Goal: Transaction & Acquisition: Purchase product/service

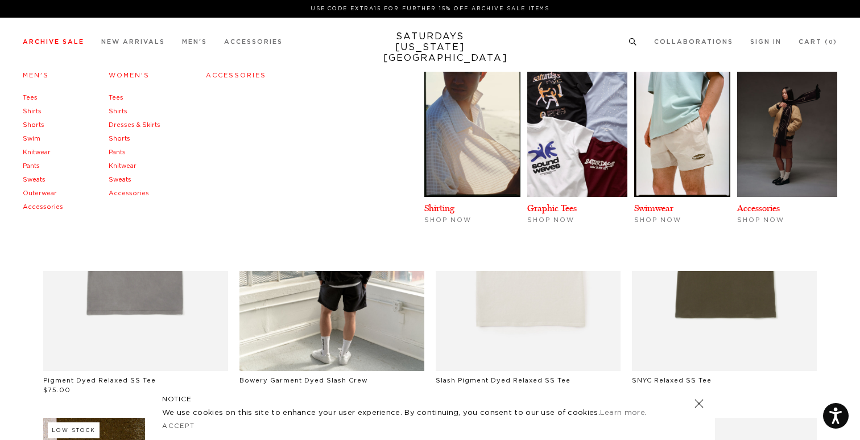
click at [47, 45] on link "Archive Sale" at bounding box center [53, 42] width 61 height 6
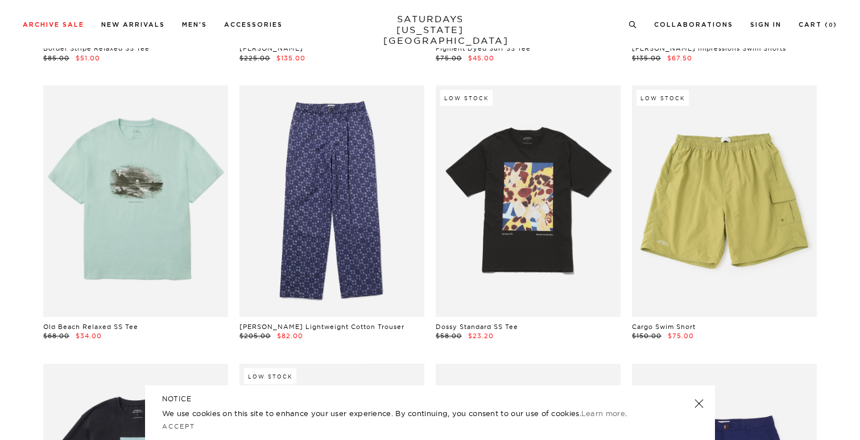
scroll to position [2545, 0]
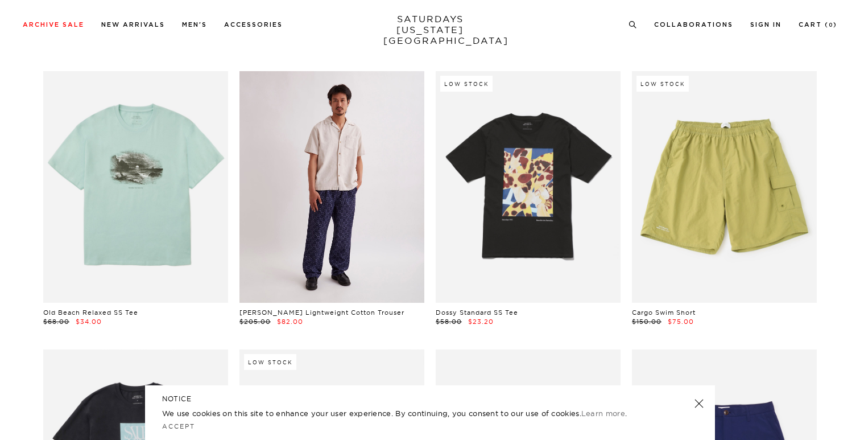
click at [369, 214] on link at bounding box center [331, 186] width 185 height 231
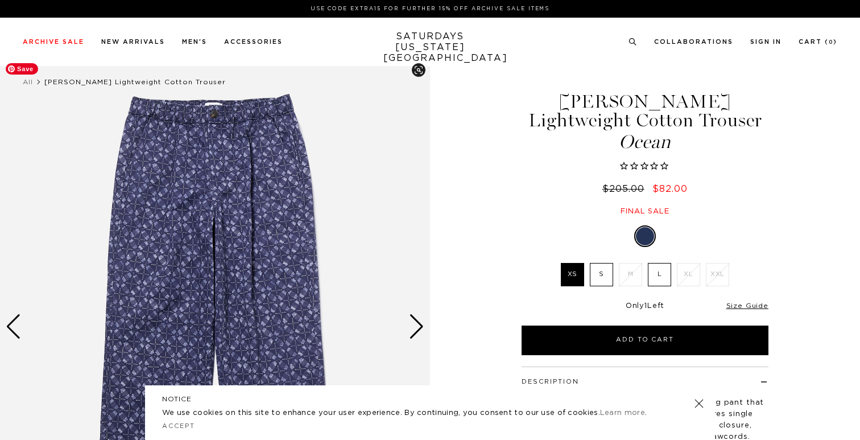
click at [429, 326] on img at bounding box center [215, 325] width 430 height 537
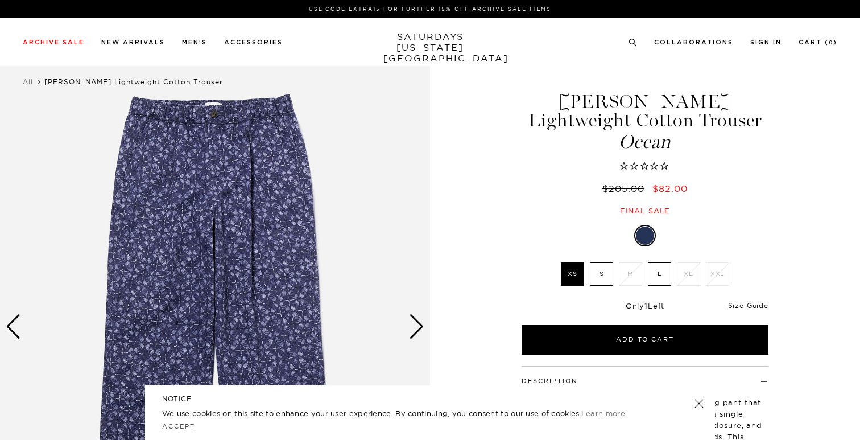
click at [415, 326] on div "Next slide" at bounding box center [416, 326] width 15 height 25
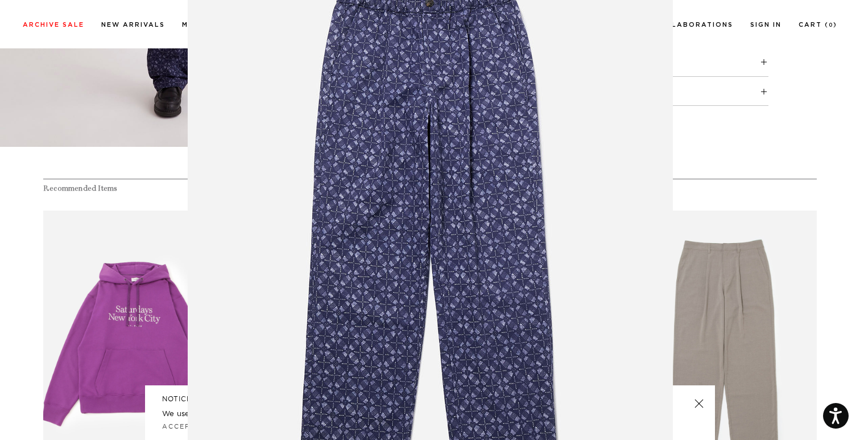
click at [761, 225] on figure at bounding box center [430, 220] width 860 height 440
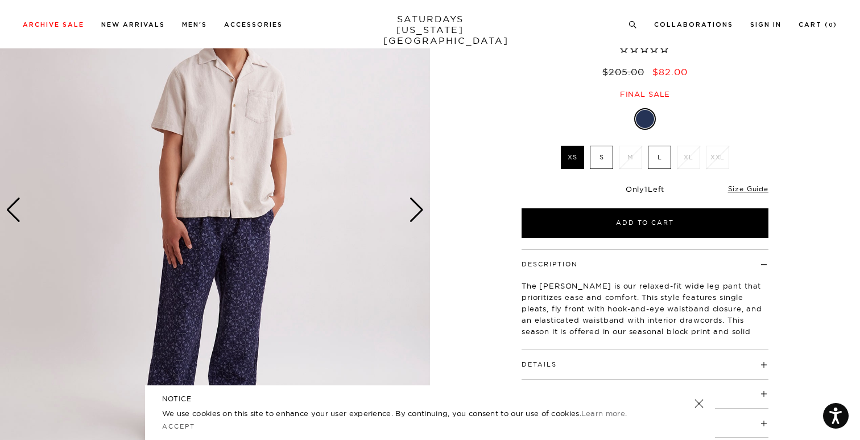
scroll to position [115, 0]
